Goal: Transaction & Acquisition: Purchase product/service

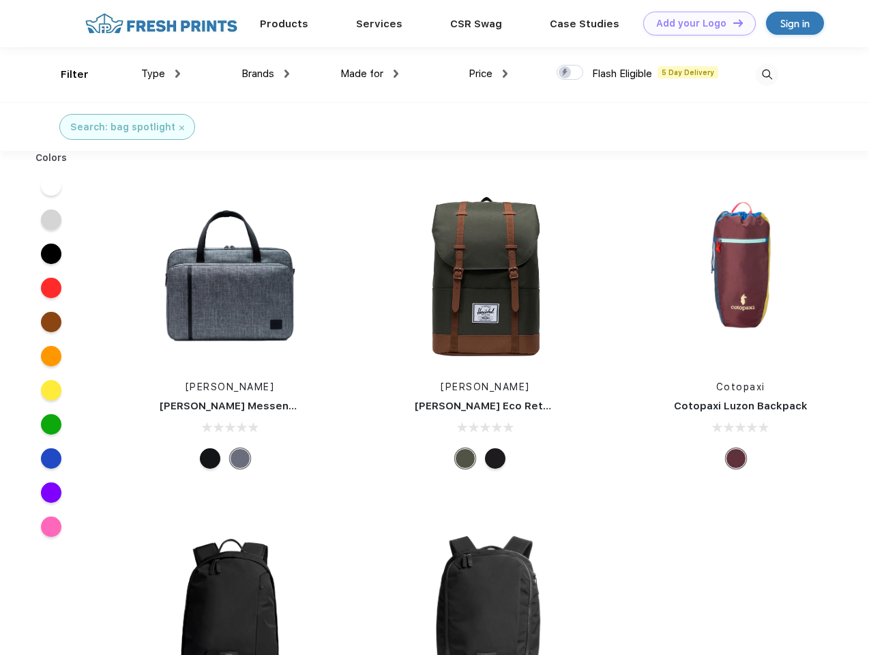
scroll to position [1, 0]
click at [694, 23] on link "Add your Logo Design Tool" at bounding box center [699, 24] width 113 height 24
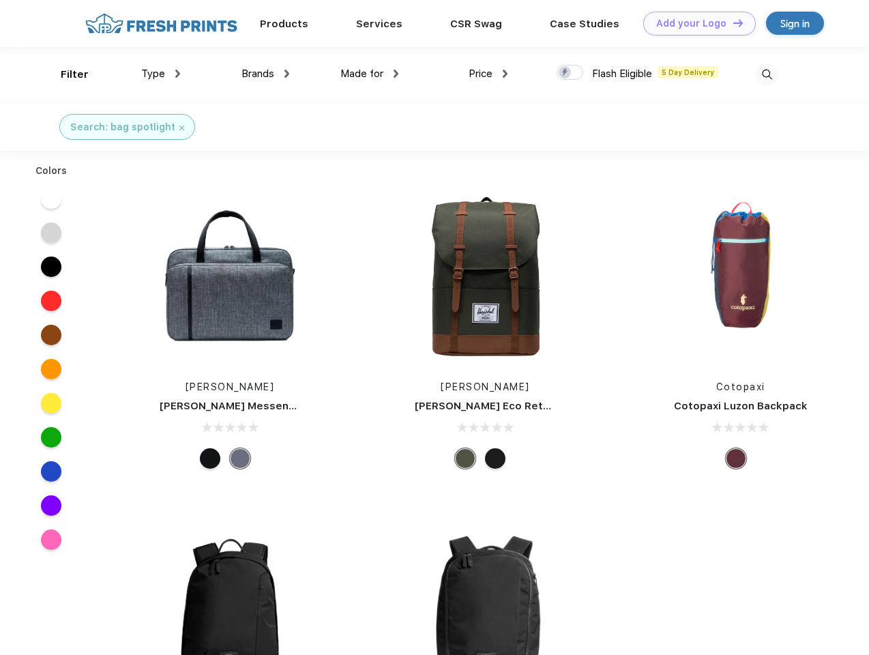
click at [0, 0] on div "Design Tool" at bounding box center [0, 0] width 0 height 0
click at [732, 23] on link "Add your Logo Design Tool" at bounding box center [699, 24] width 113 height 24
click at [65, 74] on div "Filter" at bounding box center [75, 75] width 28 height 16
click at [161, 74] on span "Type" at bounding box center [153, 74] width 24 height 12
click at [265, 74] on span "Brands" at bounding box center [258, 74] width 33 height 12
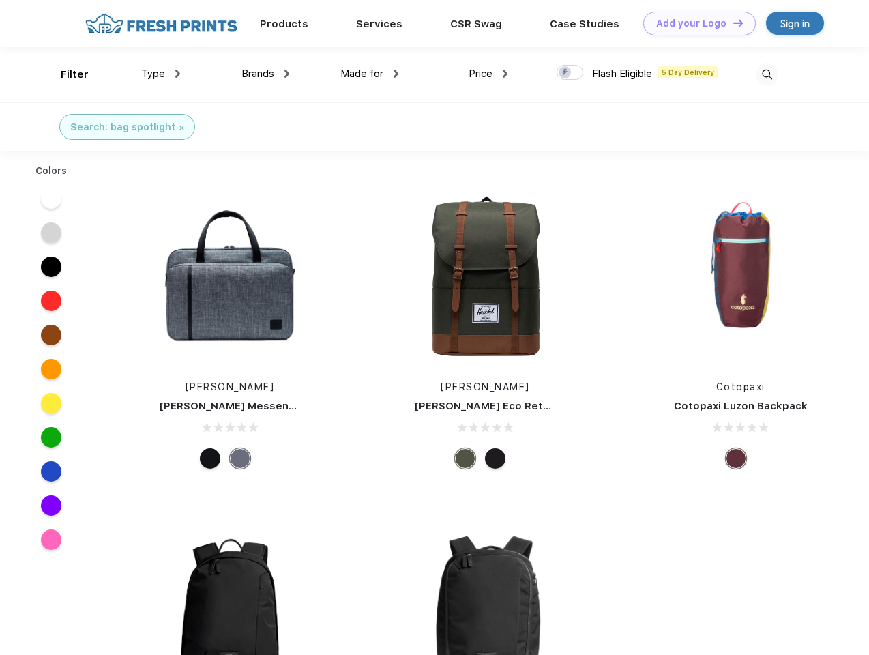
click at [370, 74] on span "Made for" at bounding box center [361, 74] width 43 height 12
click at [488, 74] on span "Price" at bounding box center [481, 74] width 24 height 12
click at [570, 73] on div at bounding box center [570, 72] width 27 height 15
click at [566, 73] on input "checkbox" at bounding box center [561, 68] width 9 height 9
click at [767, 74] on img at bounding box center [767, 74] width 23 height 23
